Goal: Information Seeking & Learning: Learn about a topic

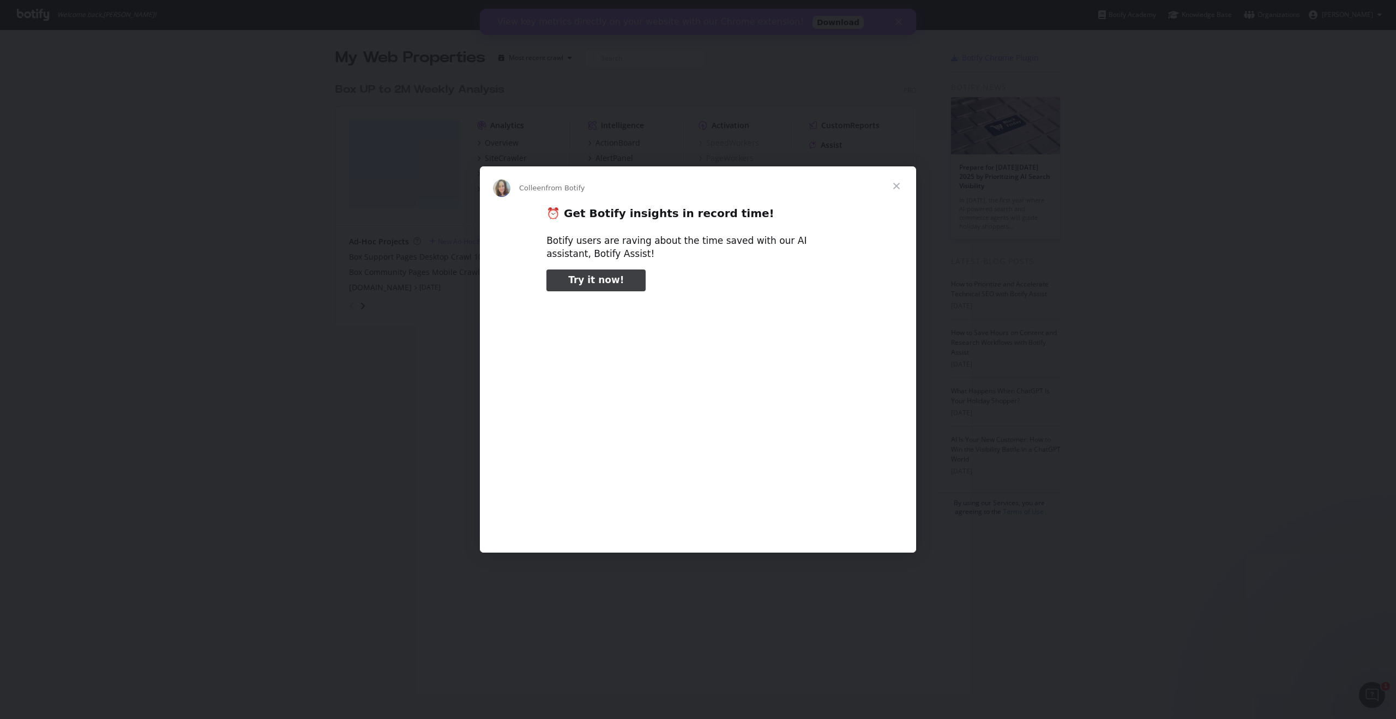
type input "291001"
click at [898, 185] on span "Close" at bounding box center [896, 185] width 39 height 39
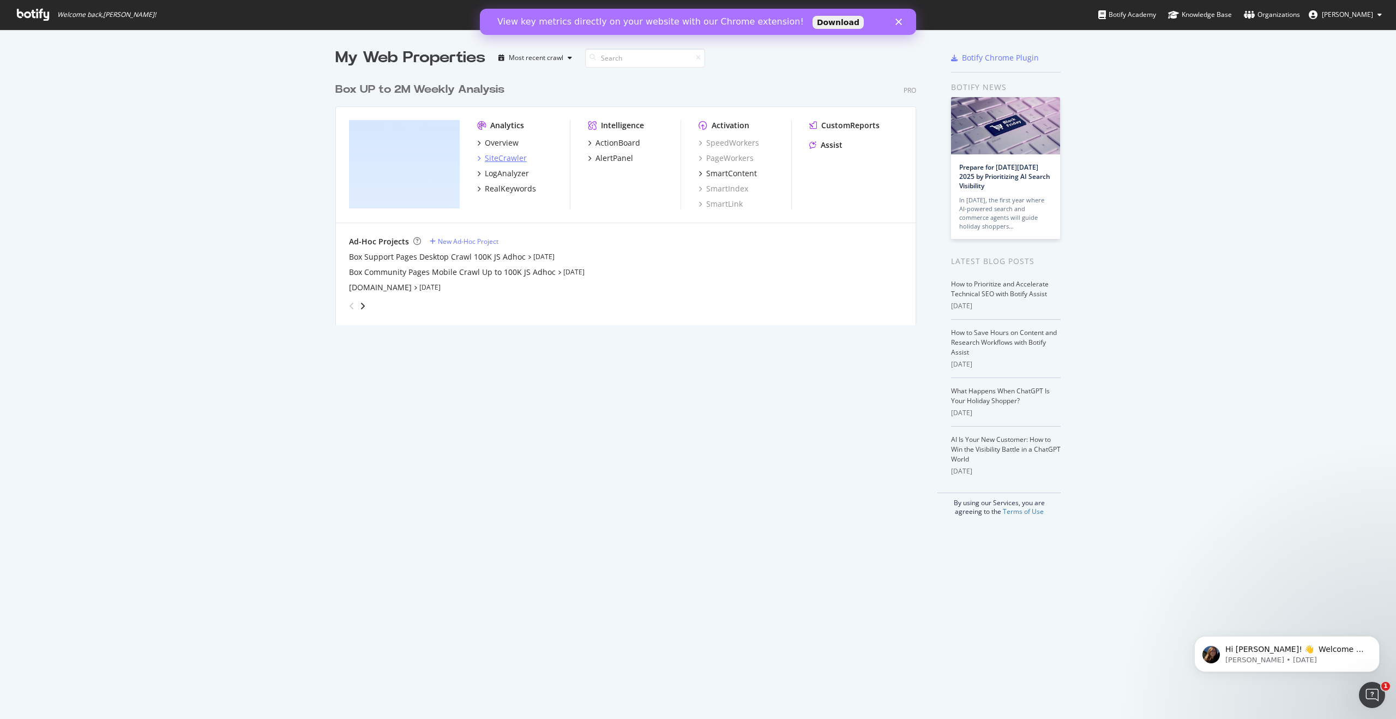
click at [493, 153] on div "SiteCrawler" at bounding box center [506, 158] width 42 height 11
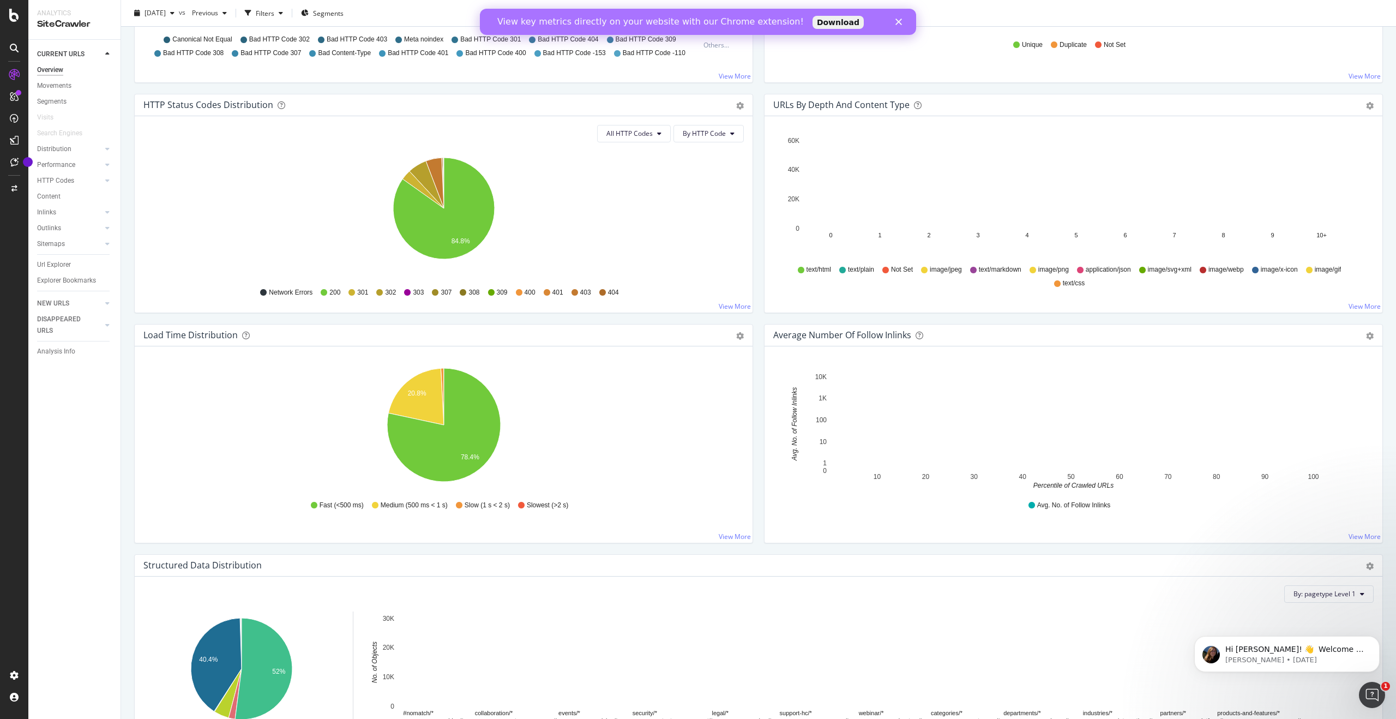
scroll to position [550, 0]
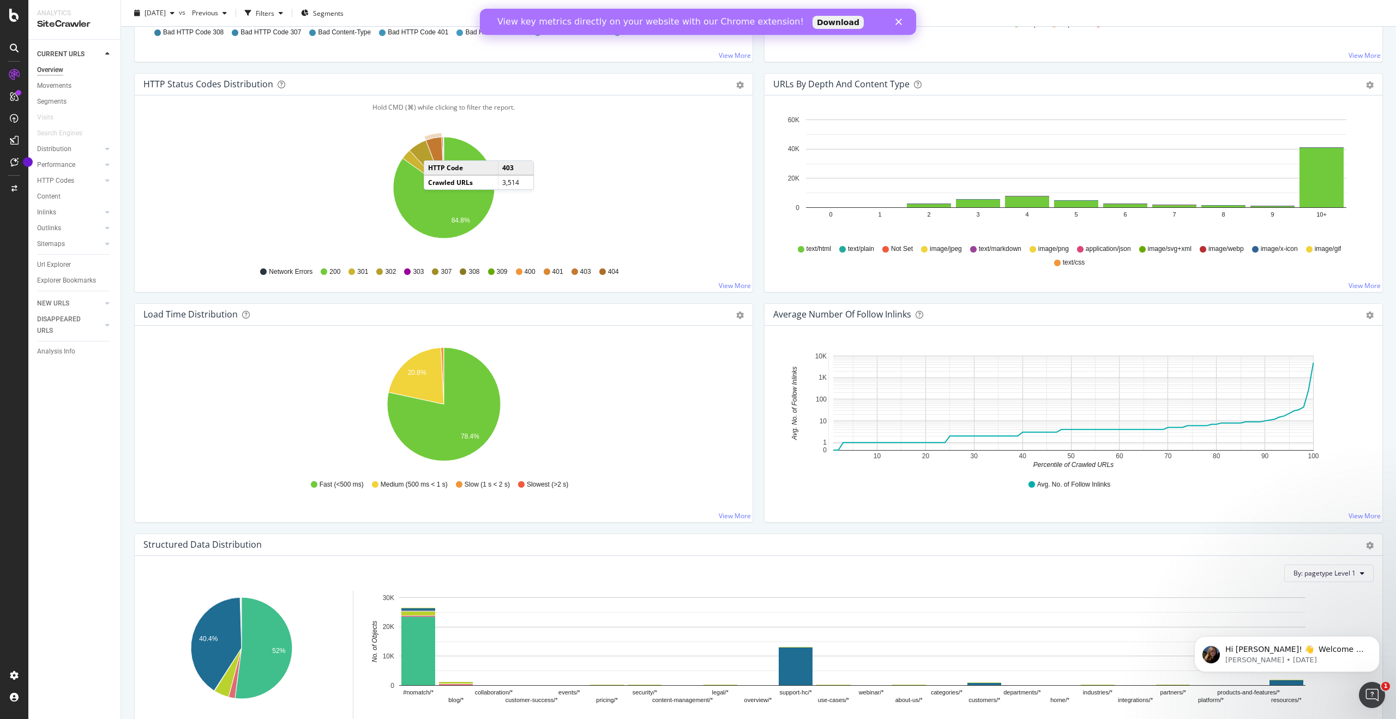
click at [435, 149] on icon "A chart." at bounding box center [435, 162] width 18 height 51
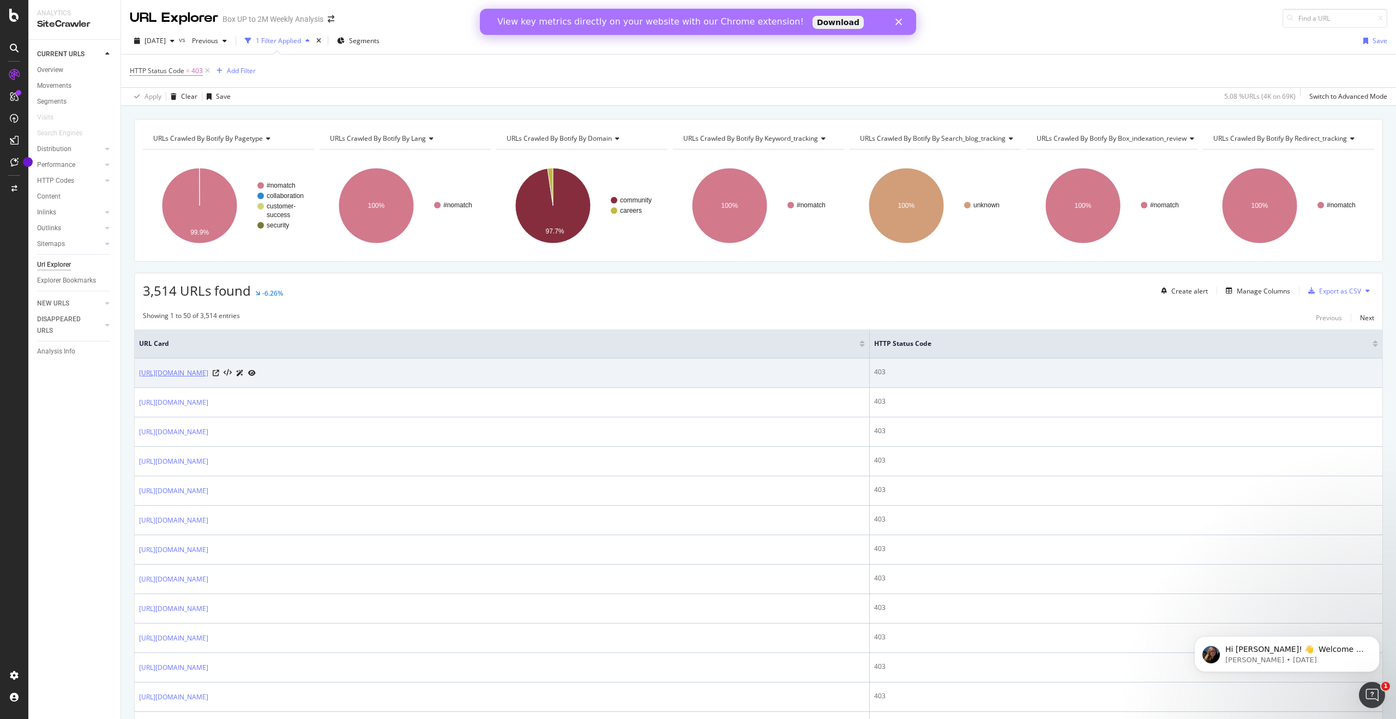
click at [208, 373] on link "[URL][DOMAIN_NAME]" at bounding box center [173, 373] width 69 height 11
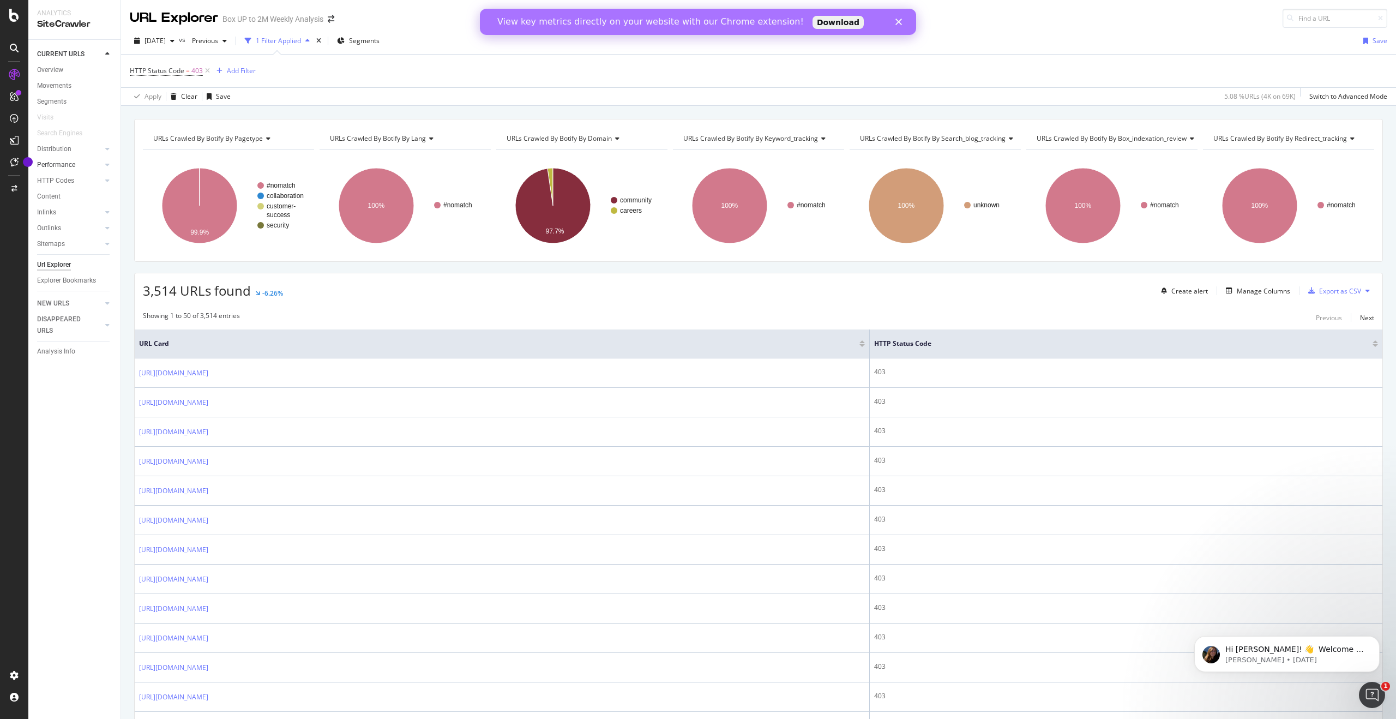
click at [86, 164] on link "Performance" at bounding box center [69, 164] width 65 height 11
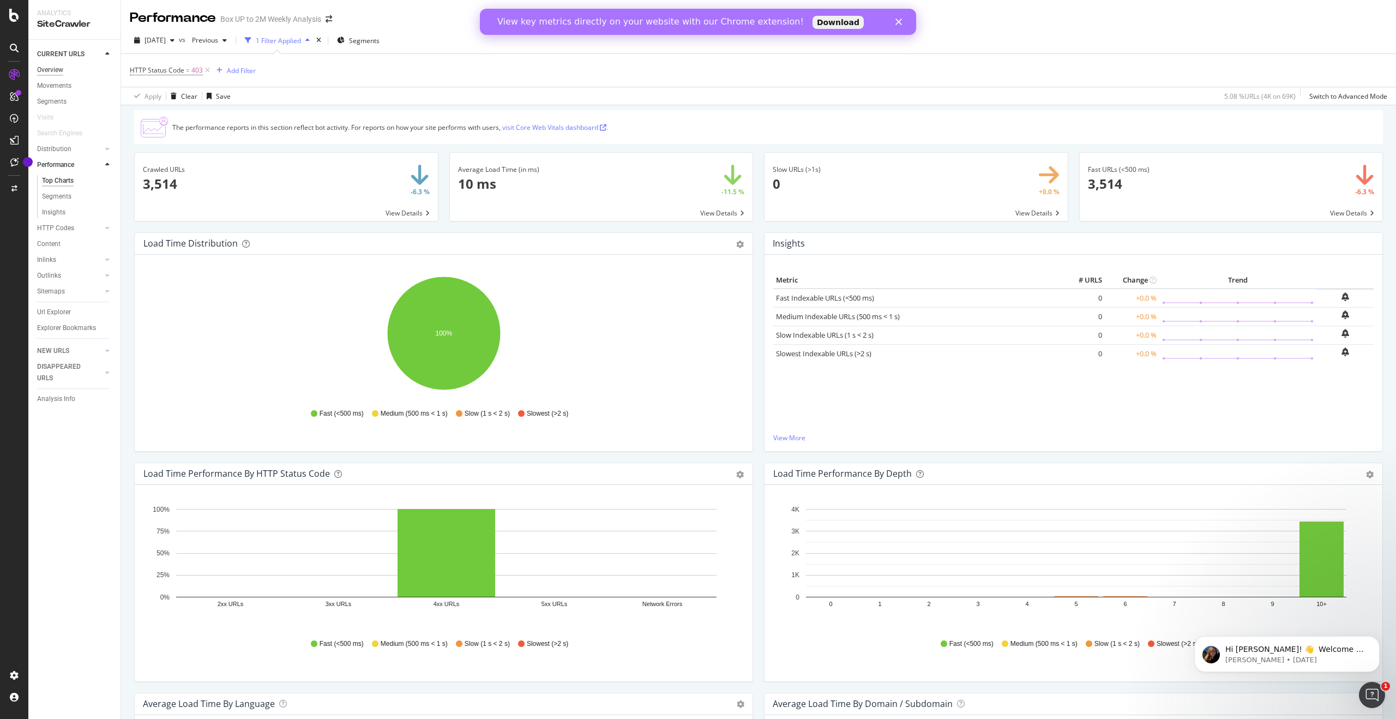
click at [55, 74] on div "Overview" at bounding box center [50, 69] width 26 height 11
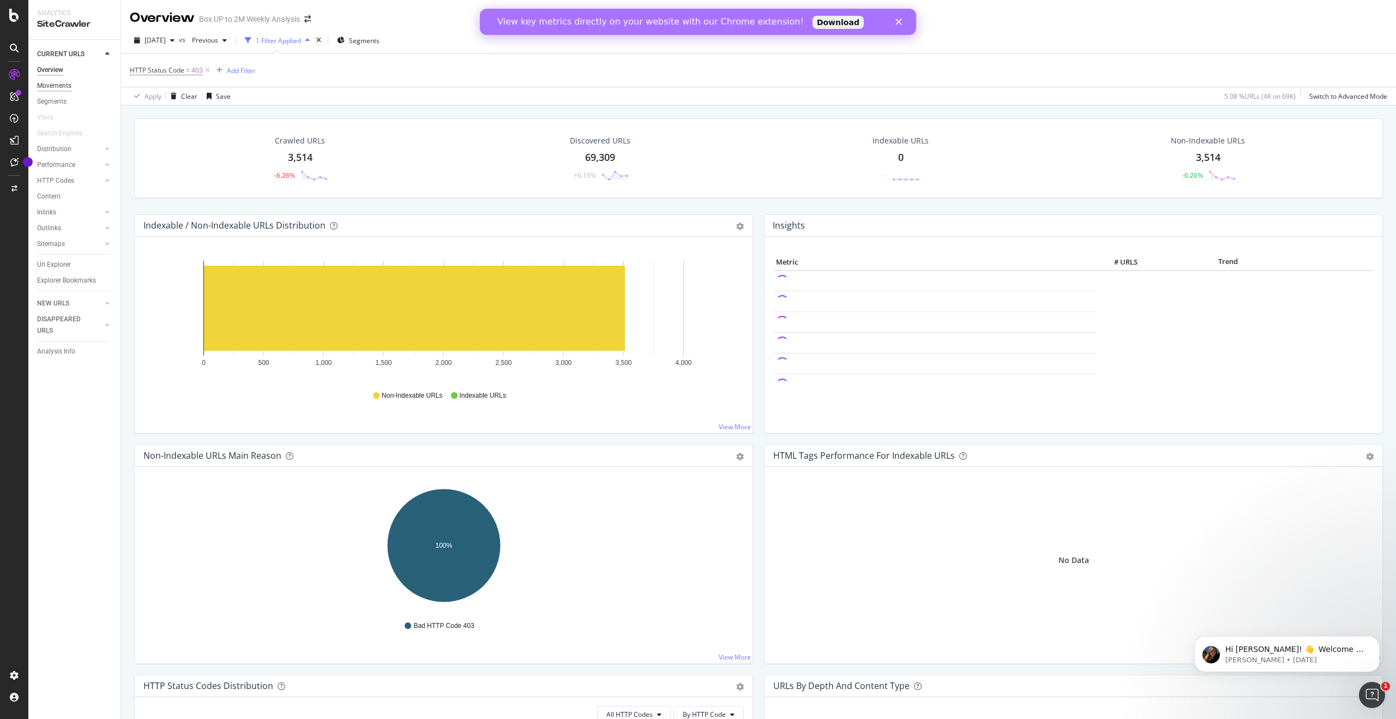
click at [60, 91] on div "Movements" at bounding box center [54, 85] width 34 height 11
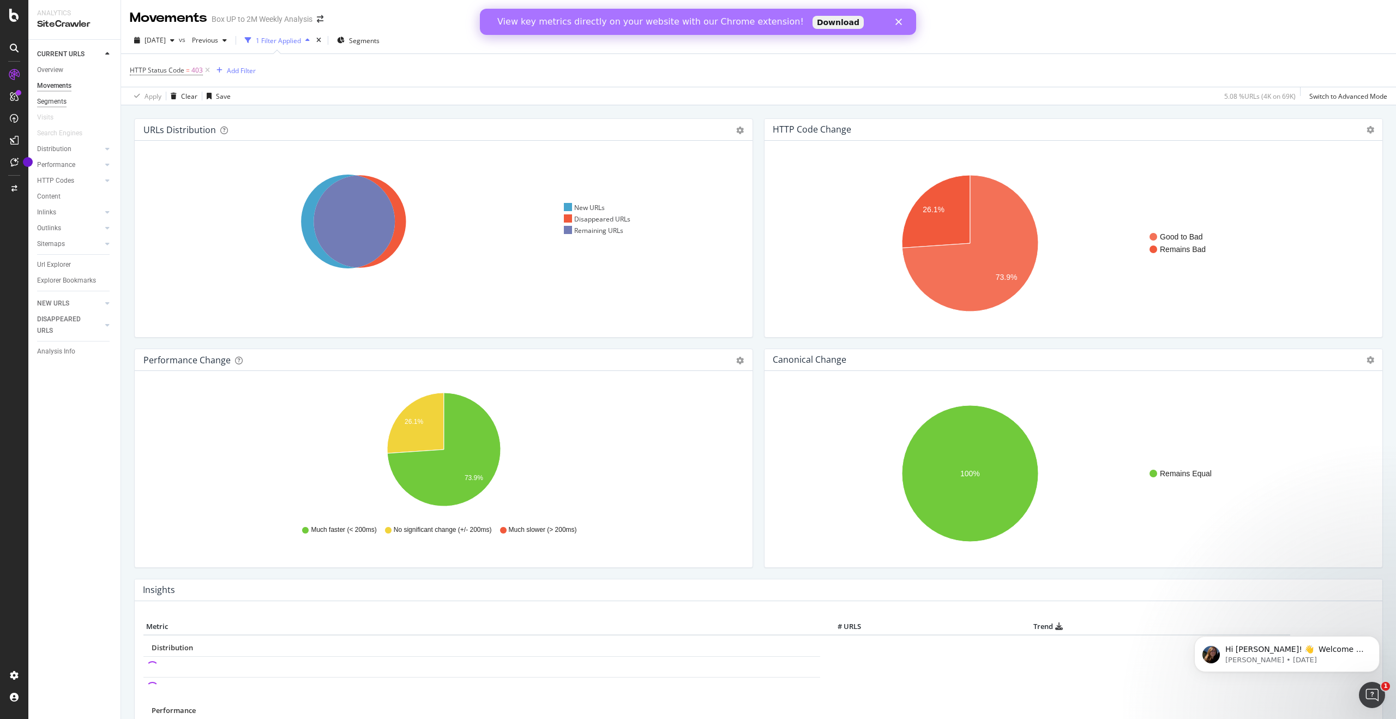
click at [59, 100] on div "Segments" at bounding box center [51, 101] width 29 height 11
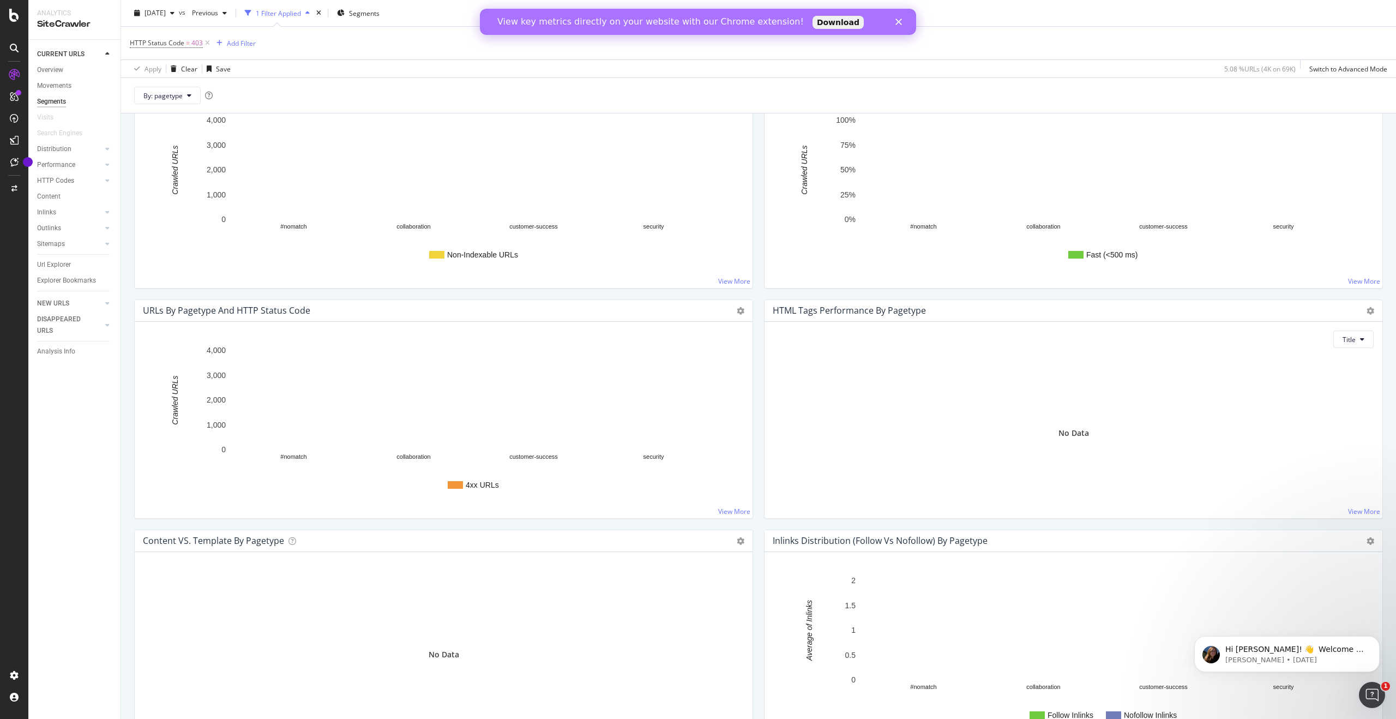
scroll to position [804, 0]
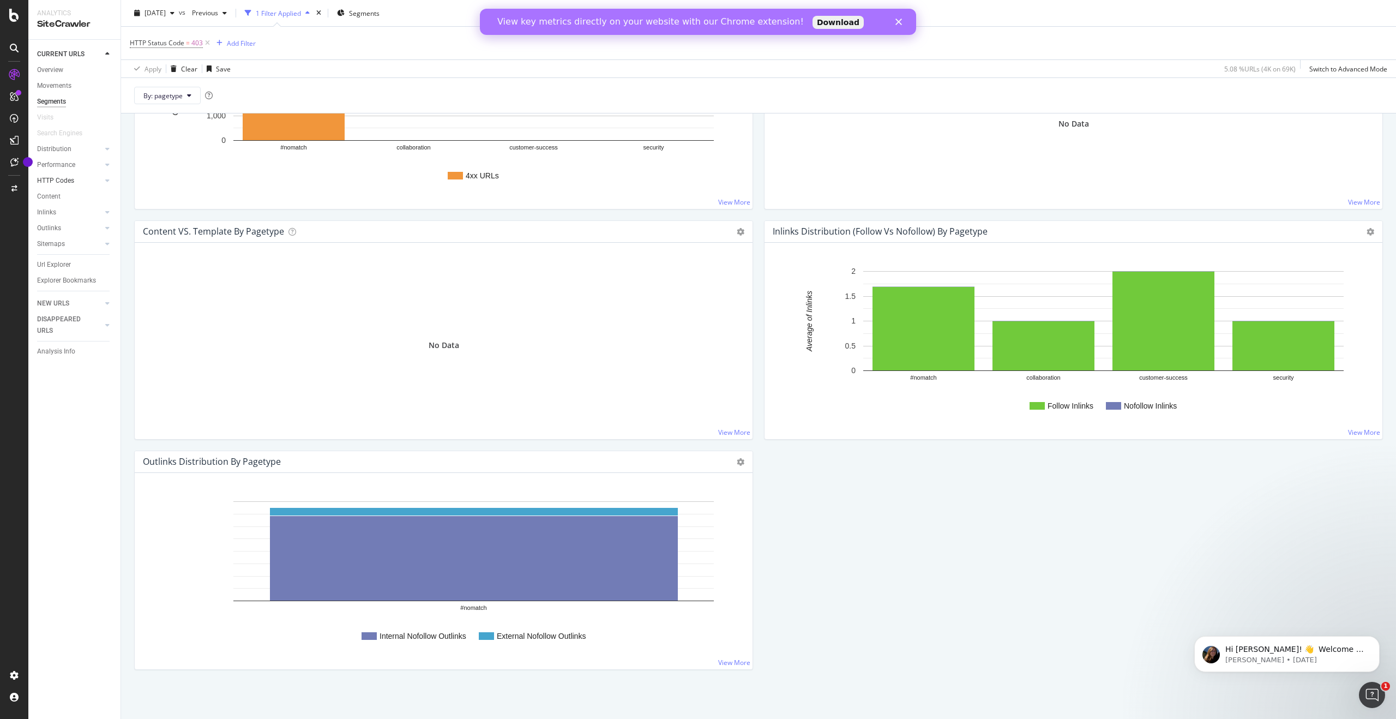
click at [83, 181] on link "HTTP Codes" at bounding box center [69, 180] width 65 height 11
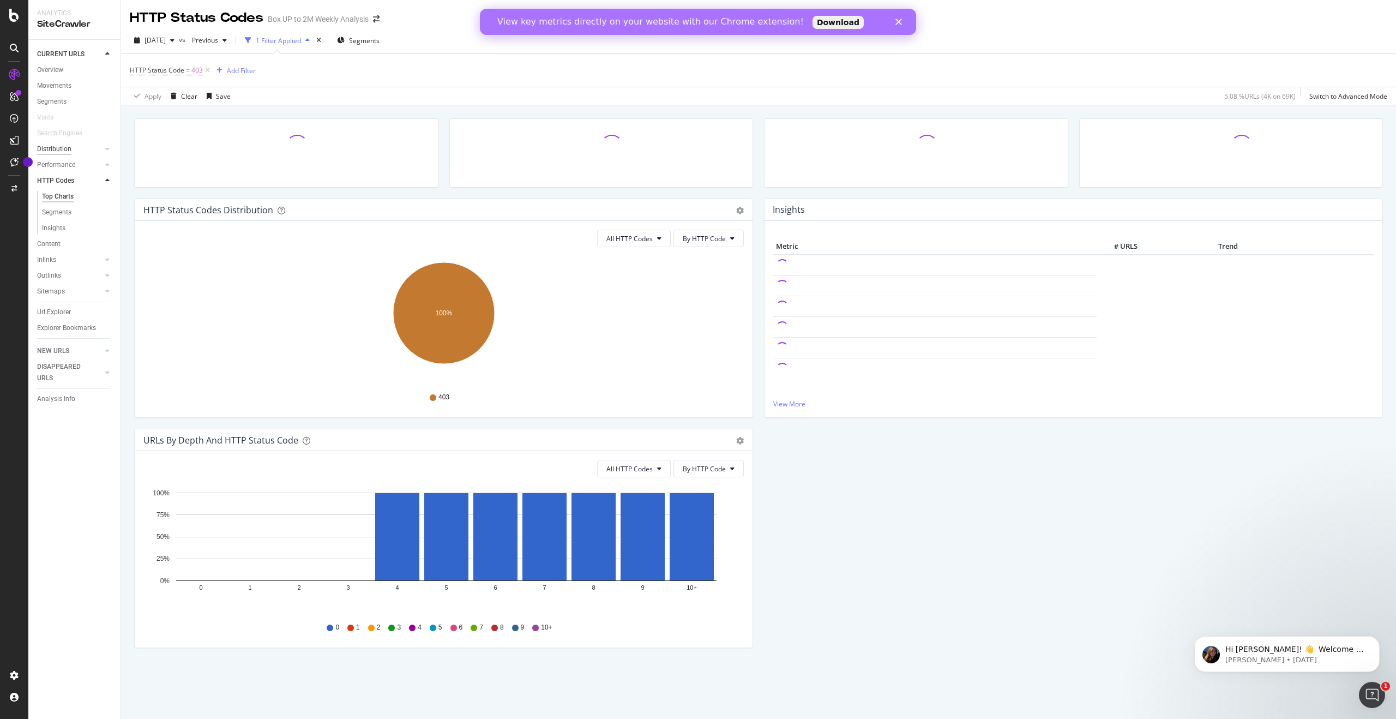
click at [61, 152] on div "Distribution" at bounding box center [54, 148] width 34 height 11
